Goal: Task Accomplishment & Management: Use online tool/utility

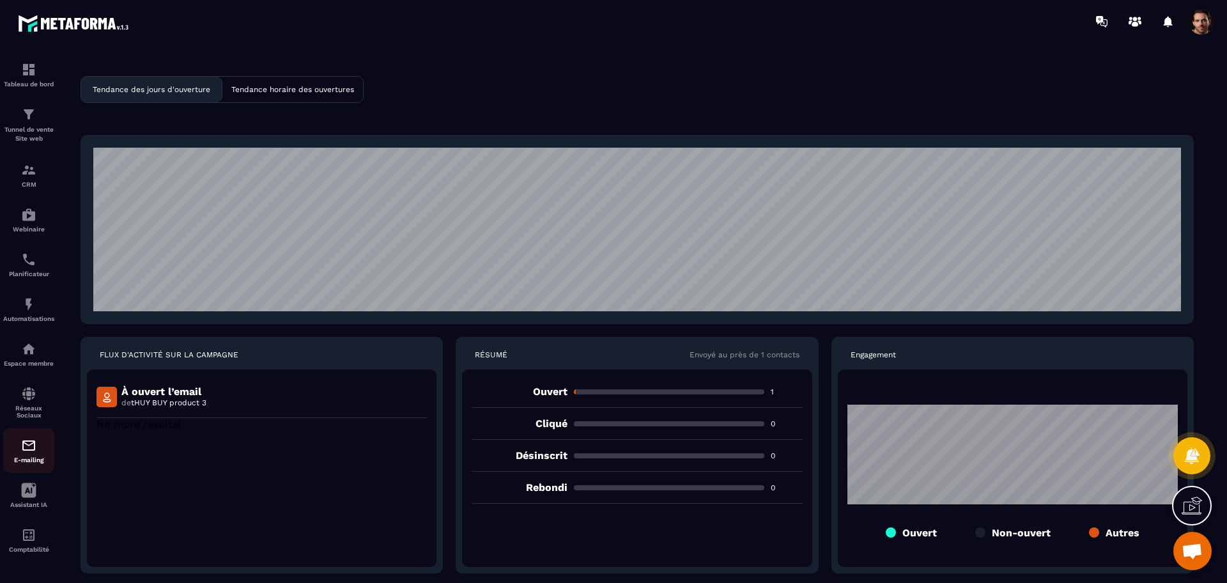
click at [31, 452] on img at bounding box center [28, 445] width 15 height 15
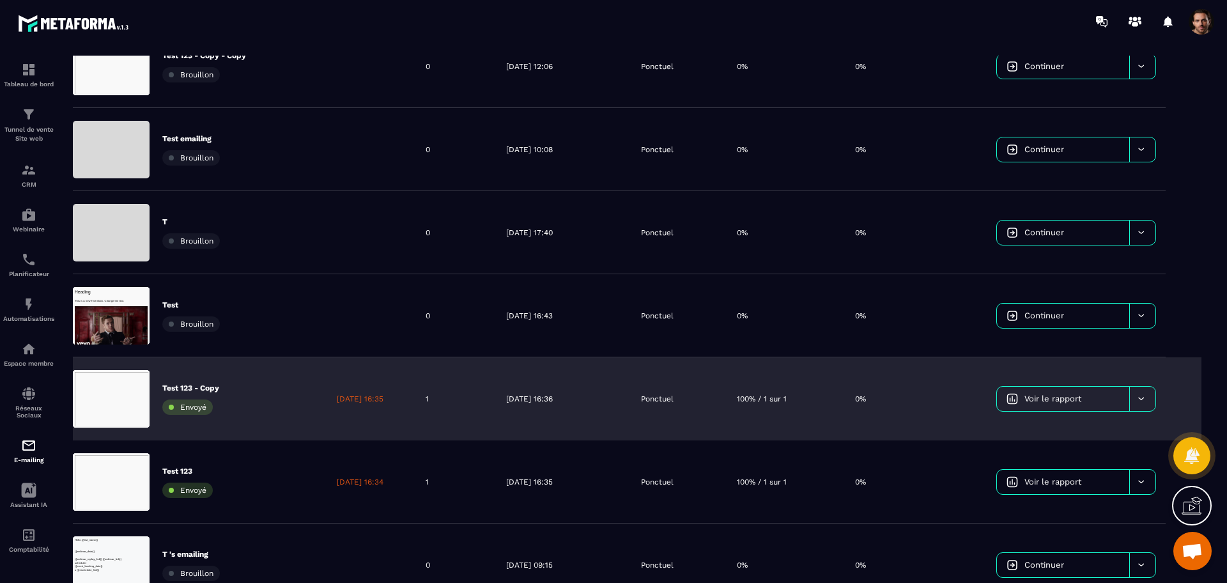
scroll to position [119, 0]
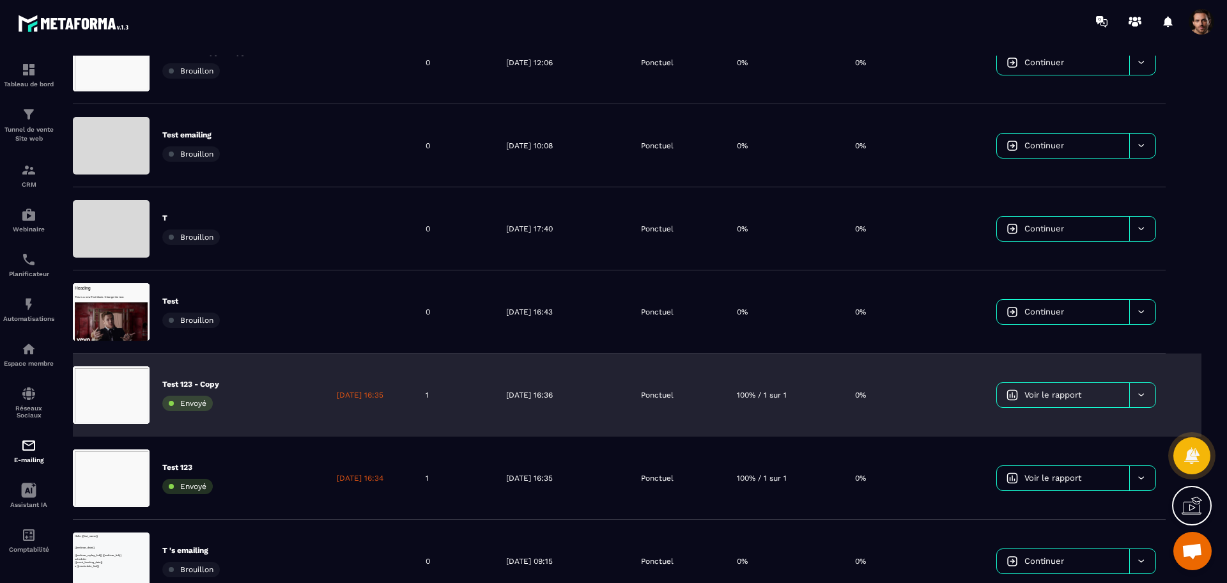
click at [1062, 399] on link "Voir le rapport" at bounding box center [1063, 395] width 132 height 24
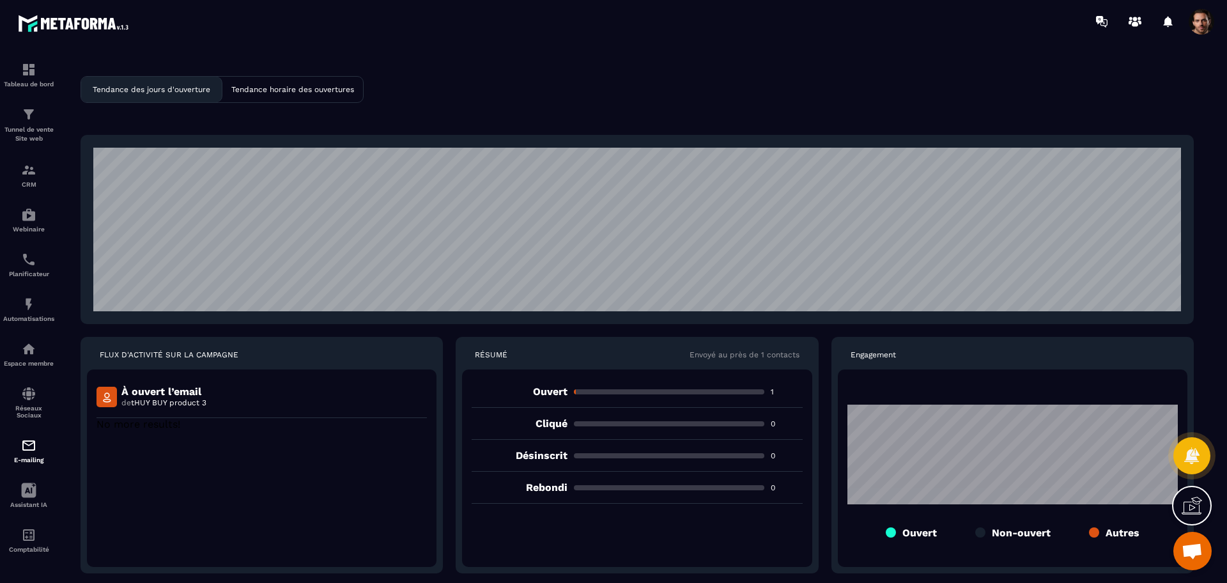
click at [1207, 49] on section "Tableau de bord Tunnel de vente Site web CRM Webinaire Planificateur Automatisa…" at bounding box center [613, 325] width 1227 height 564
click at [1203, 35] on div at bounding box center [688, 21] width 1077 height 43
click at [1202, 20] on span at bounding box center [1202, 22] width 26 height 26
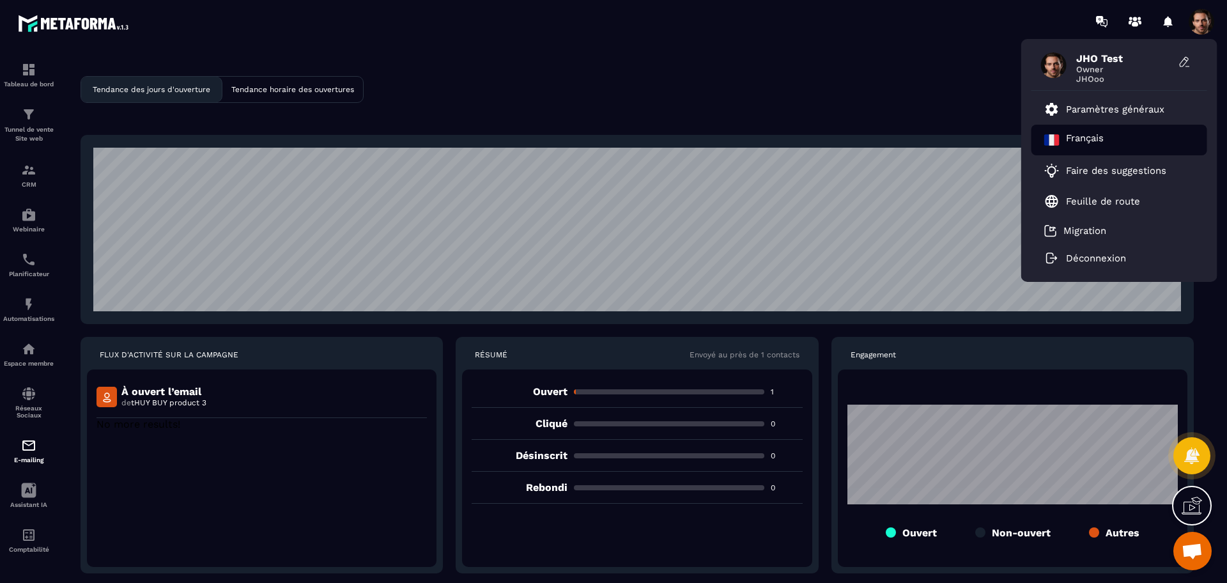
click at [1128, 137] on div "Français" at bounding box center [1119, 140] width 176 height 31
click at [1068, 137] on div at bounding box center [613, 291] width 1227 height 583
